Goal: Task Accomplishment & Management: Use online tool/utility

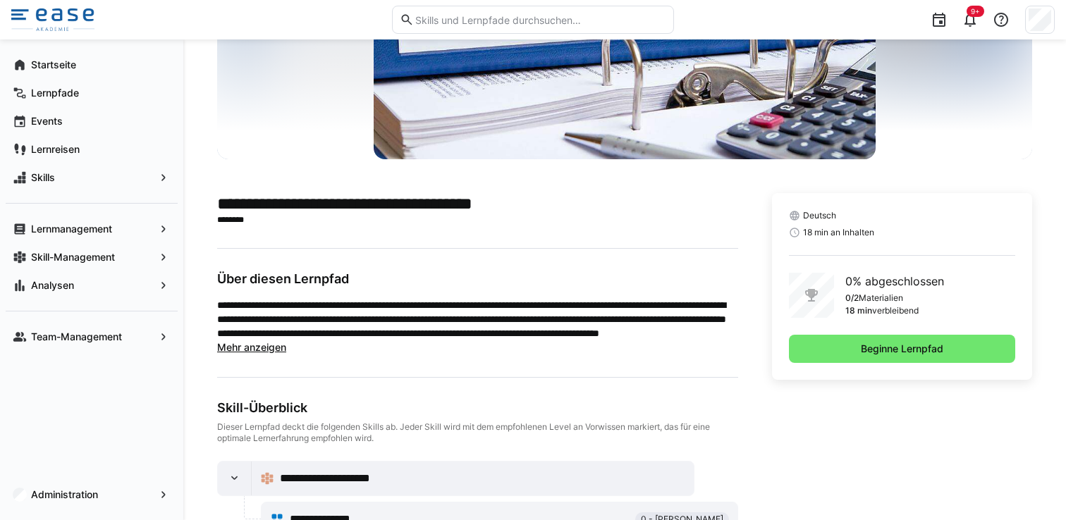
scroll to position [197, 0]
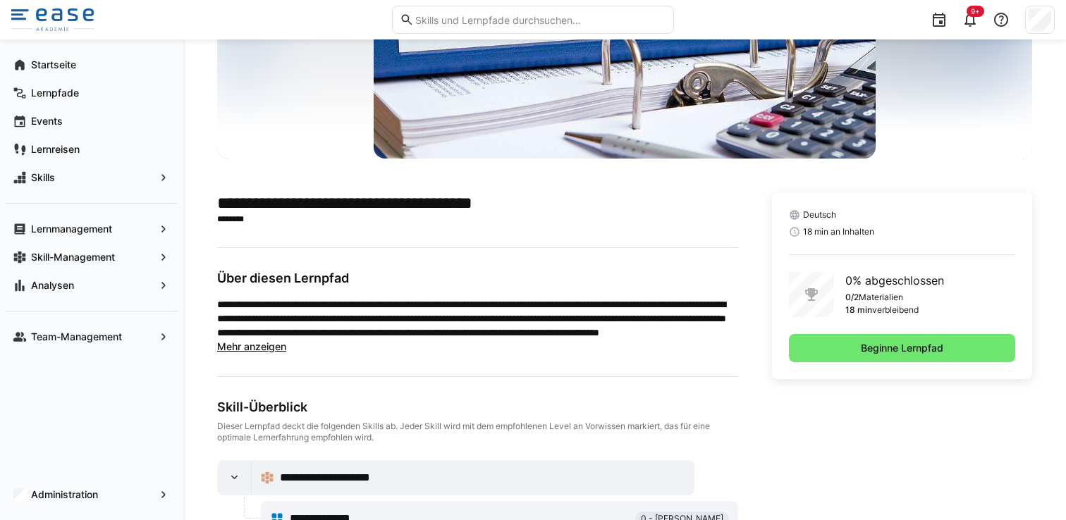
click at [609, 317] on p "**********" at bounding box center [477, 319] width 521 height 42
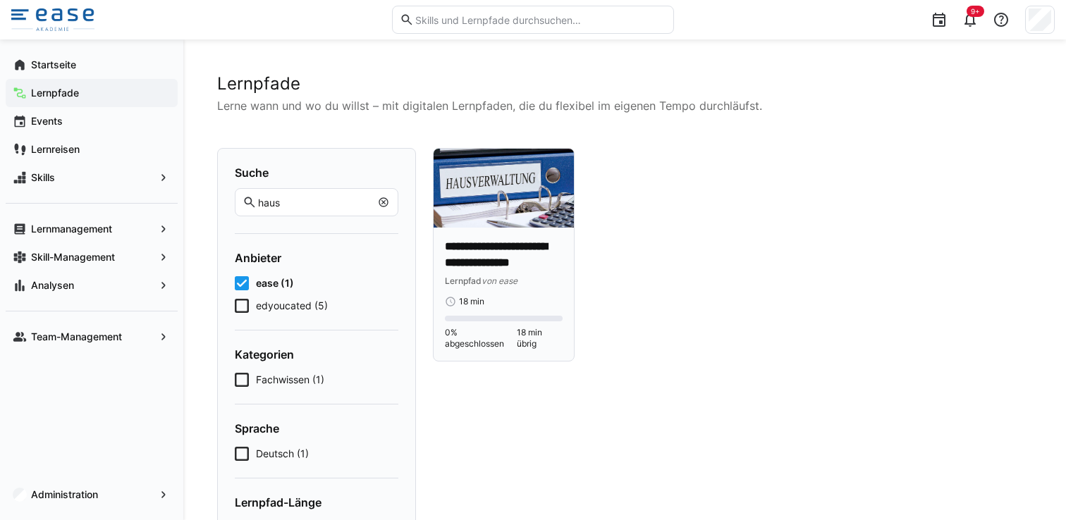
click at [501, 244] on p "**********" at bounding box center [504, 255] width 118 height 32
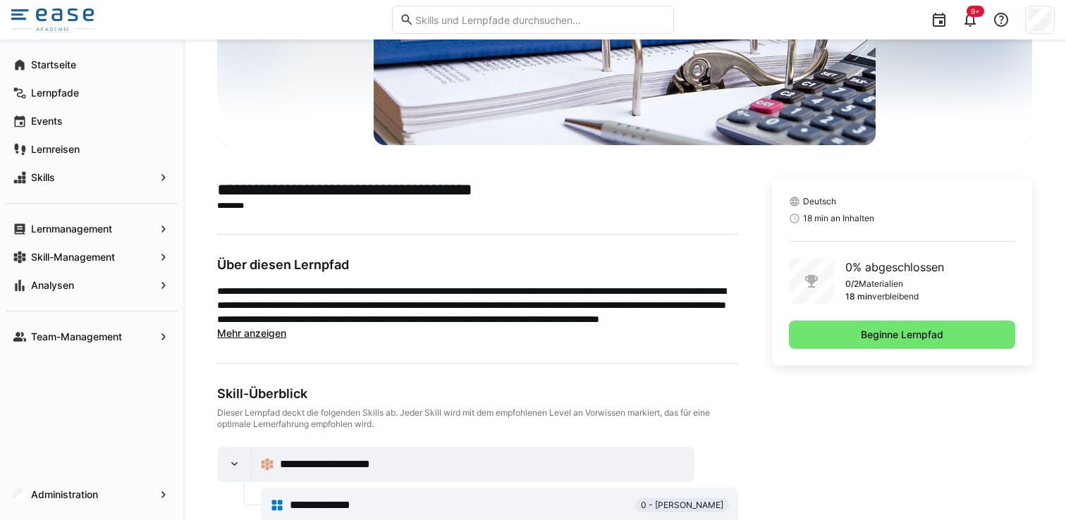
scroll to position [247, 0]
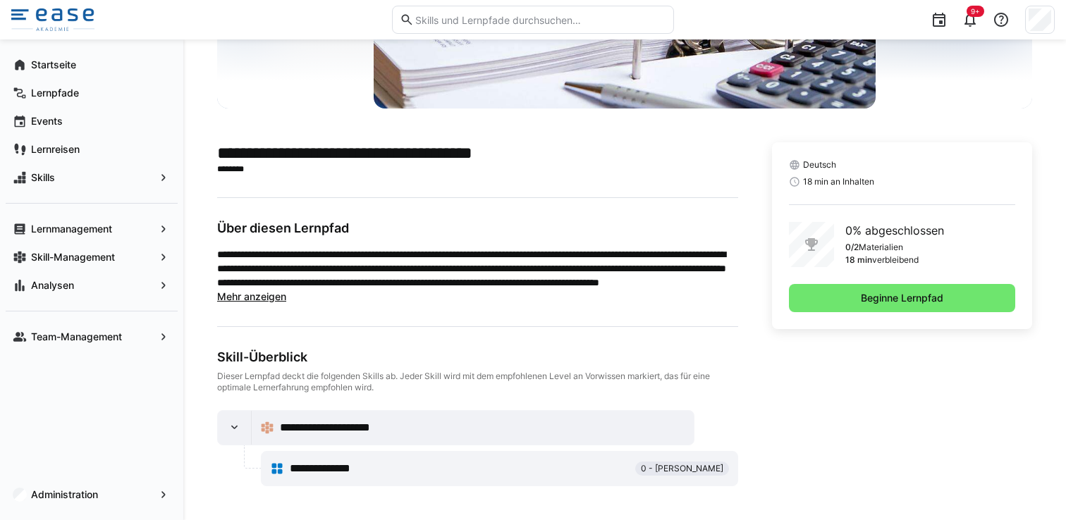
click at [266, 298] on span "Mehr anzeigen" at bounding box center [251, 296] width 69 height 12
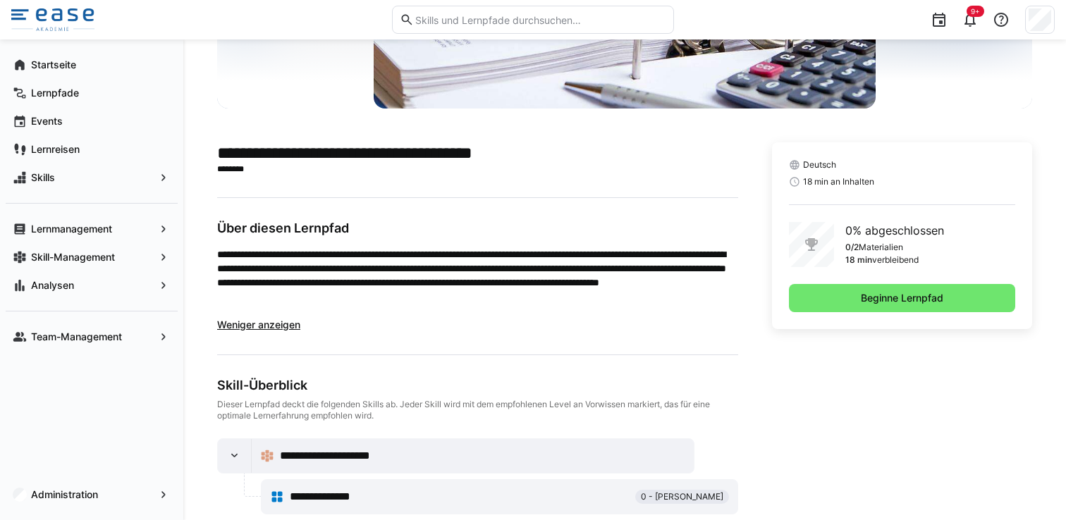
scroll to position [275, 0]
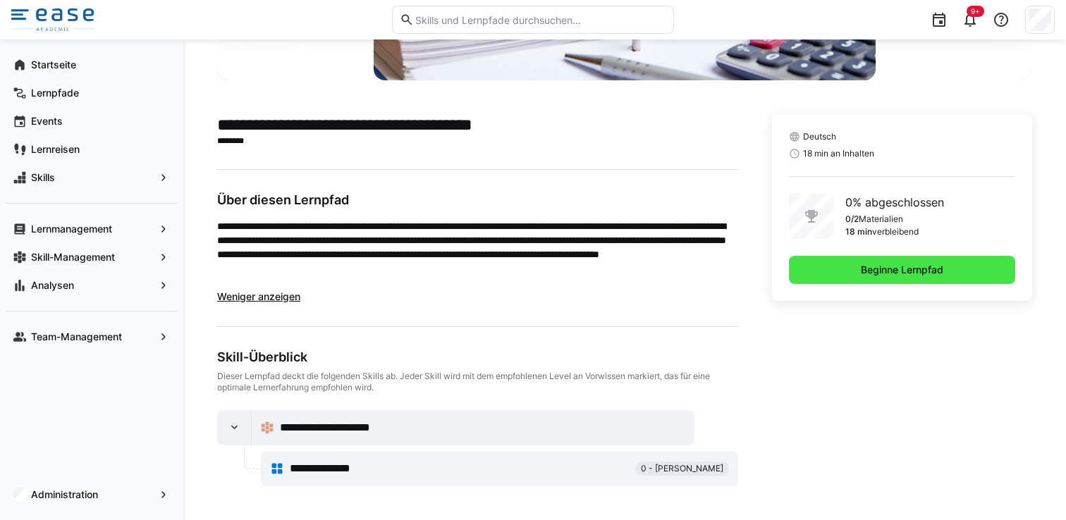
click at [909, 277] on span "Beginne Lernpfad" at bounding box center [902, 270] width 226 height 28
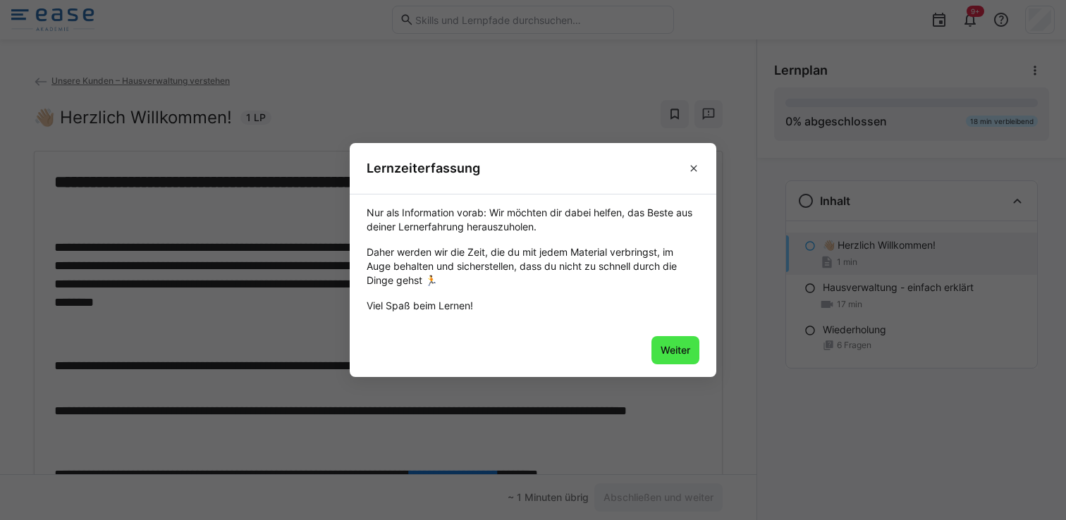
click at [679, 360] on span "Weiter" at bounding box center [675, 350] width 48 height 28
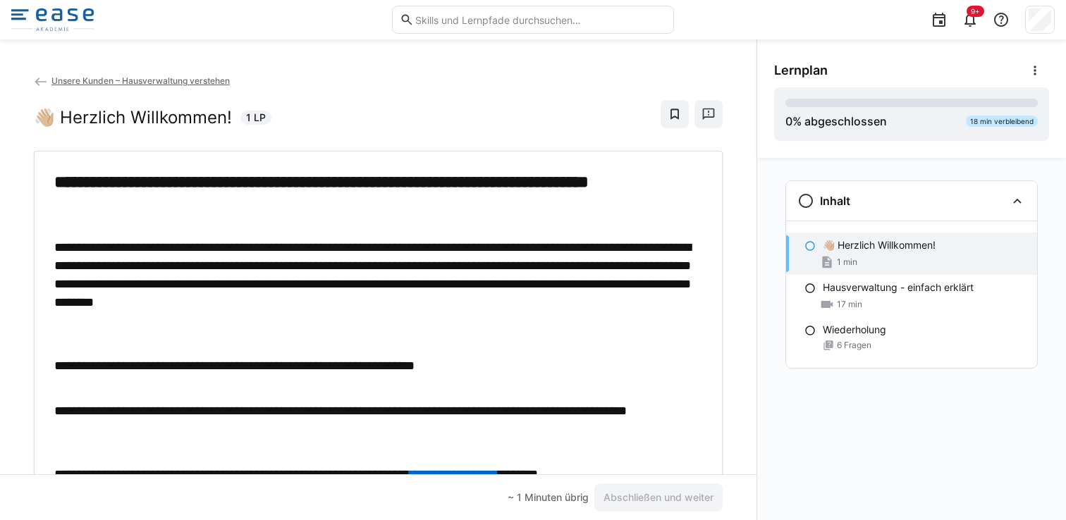
scroll to position [120, 0]
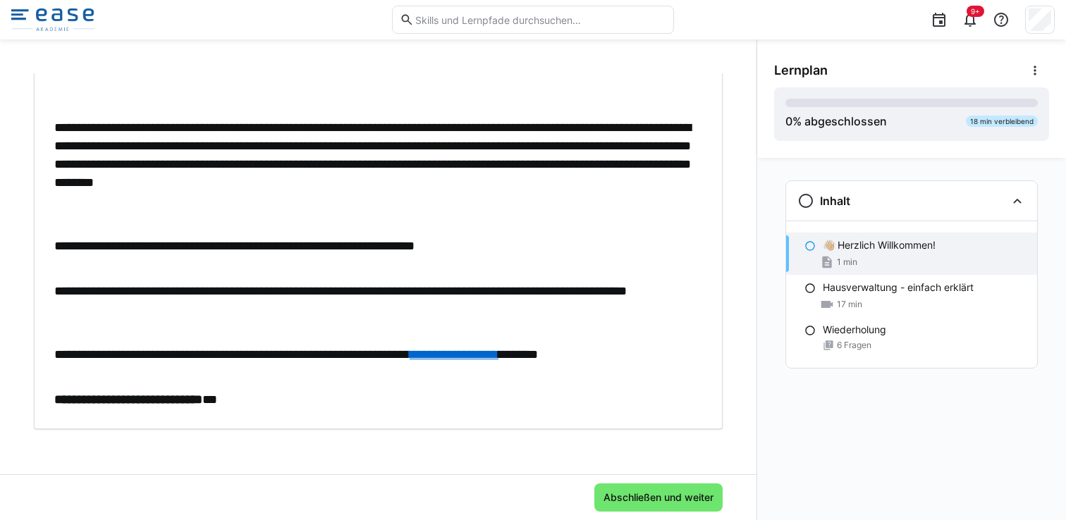
click at [678, 483] on div "Abschließen und weiter" at bounding box center [378, 497] width 756 height 46
click at [678, 491] on span "Abschließen und weiter" at bounding box center [658, 498] width 114 height 14
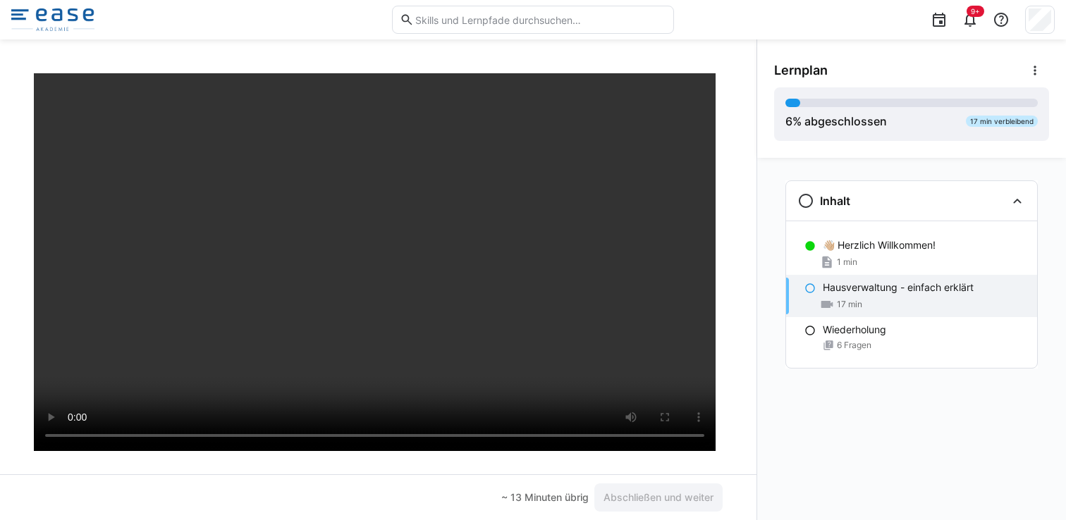
scroll to position [80, 0]
